Goal: Task Accomplishment & Management: Use online tool/utility

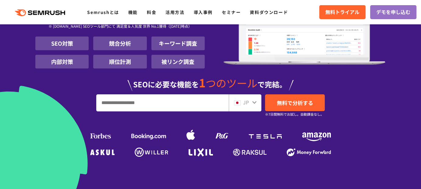
click at [250, 103] on div "JP" at bounding box center [244, 103] width 20 height 8
click at [254, 102] on icon at bounding box center [254, 102] width 5 height 5
click at [183, 97] on input "URL、キーワードを入力してください" at bounding box center [163, 103] width 132 height 16
click at [167, 106] on input "URL、キーワードを入力してください" at bounding box center [163, 103] width 132 height 16
type input "**********"
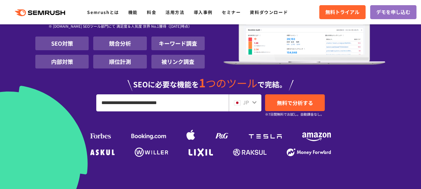
click at [242, 99] on div "JP" at bounding box center [244, 103] width 20 height 8
click at [238, 105] on img at bounding box center [237, 103] width 7 height 5
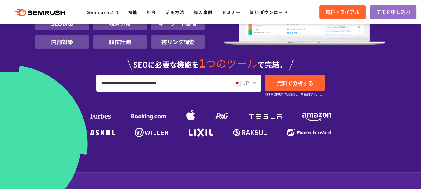
scroll to position [120, 0]
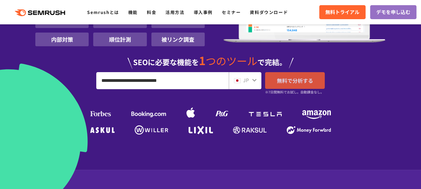
click at [280, 85] on link "無料で分析する" at bounding box center [295, 80] width 60 height 17
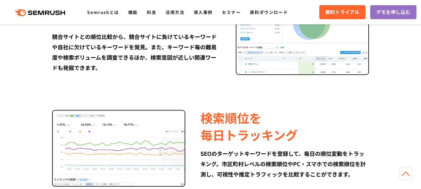
scroll to position [537, 0]
